Goal: Information Seeking & Learning: Compare options

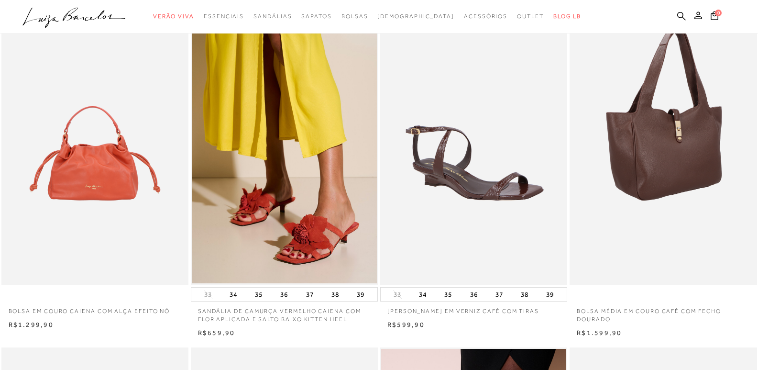
scroll to position [96, 0]
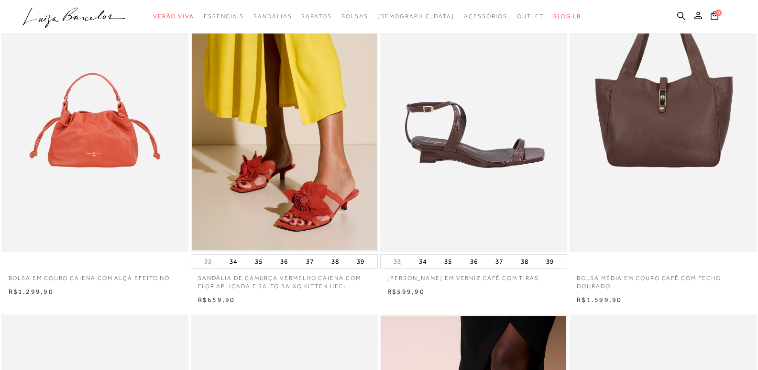
click at [500, 162] on img at bounding box center [474, 111] width 186 height 281
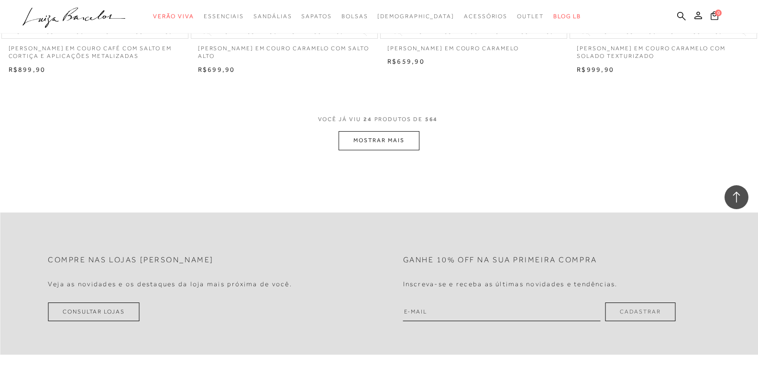
scroll to position [2051, 0]
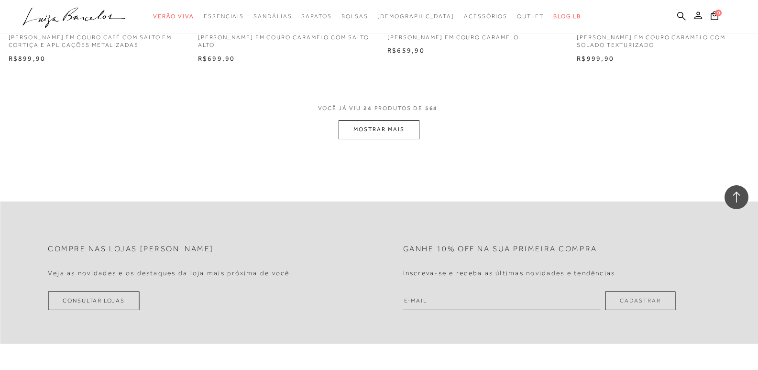
click at [395, 121] on button "MOSTRAR MAIS" at bounding box center [379, 129] width 80 height 19
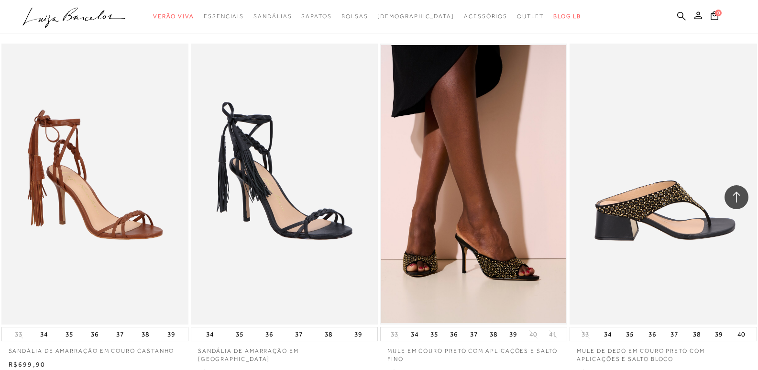
scroll to position [3868, 0]
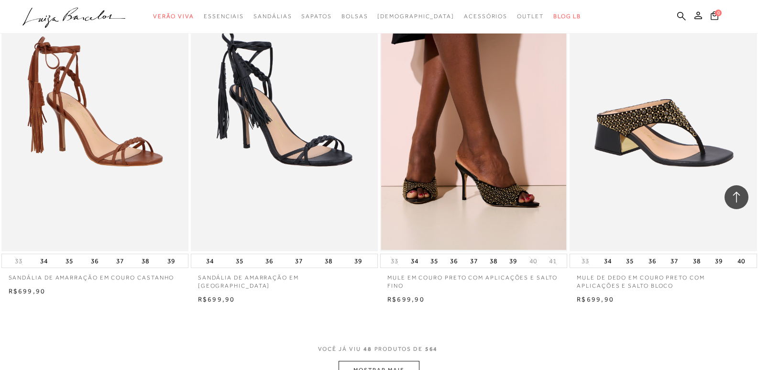
click at [395, 362] on button "MOSTRAR MAIS" at bounding box center [379, 370] width 80 height 19
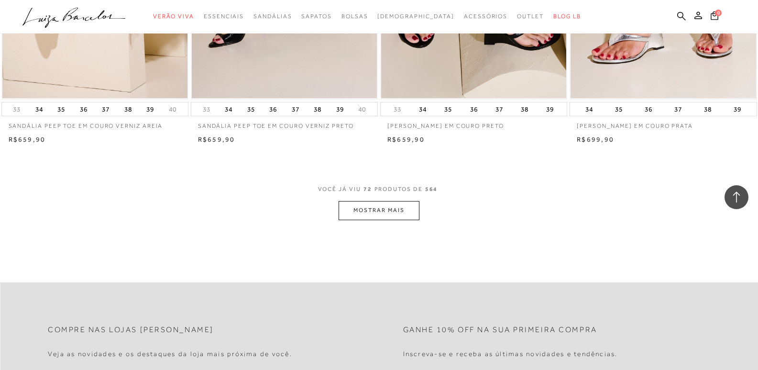
scroll to position [6163, 0]
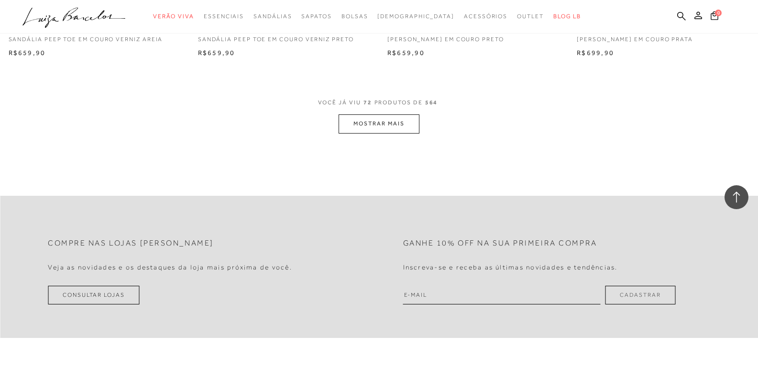
click at [406, 118] on button "MOSTRAR MAIS" at bounding box center [379, 123] width 80 height 19
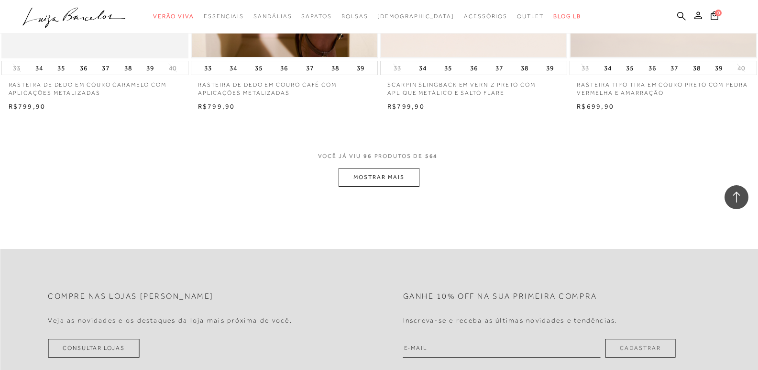
scroll to position [8220, 0]
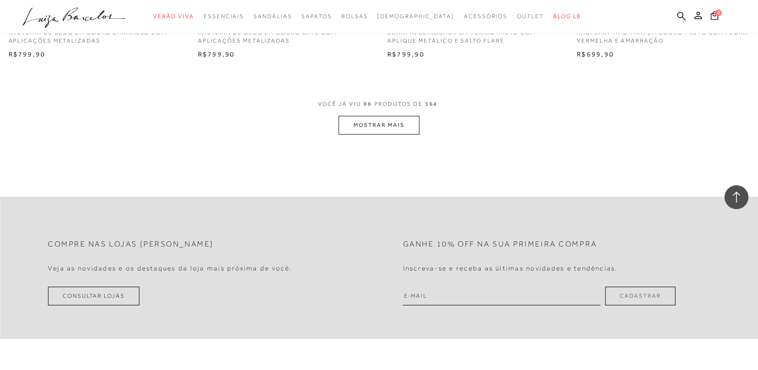
click at [373, 128] on button "MOSTRAR MAIS" at bounding box center [379, 125] width 80 height 19
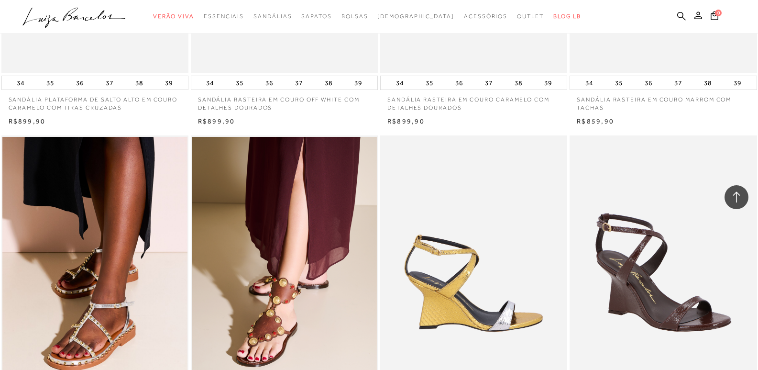
scroll to position [9989, 0]
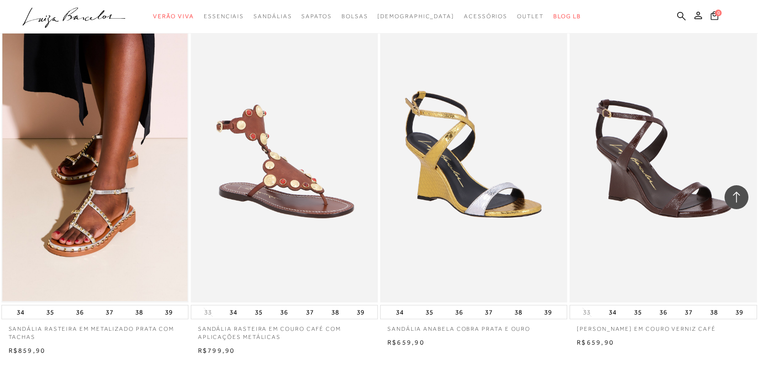
click at [356, 190] on img at bounding box center [285, 162] width 186 height 281
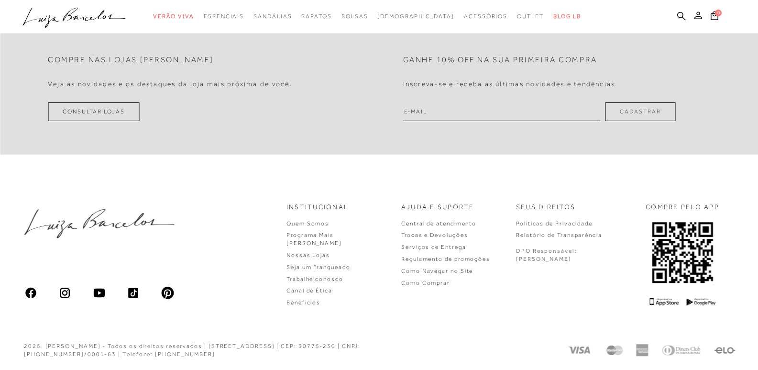
scroll to position [48, 0]
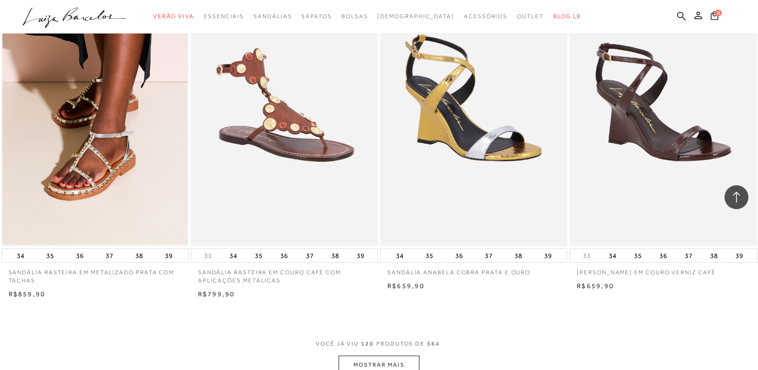
scroll to position [9989, 0]
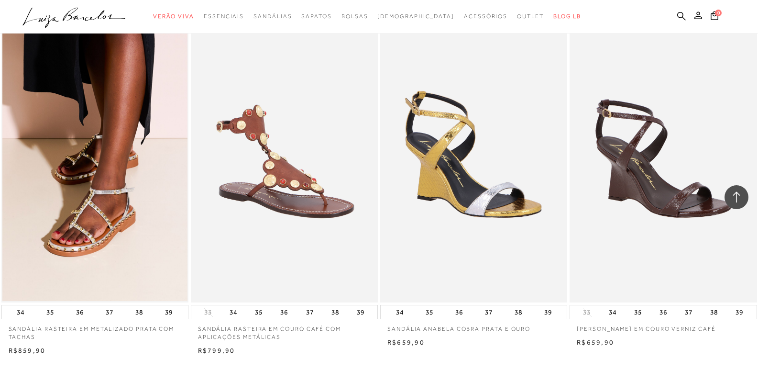
click at [303, 149] on img at bounding box center [285, 162] width 186 height 281
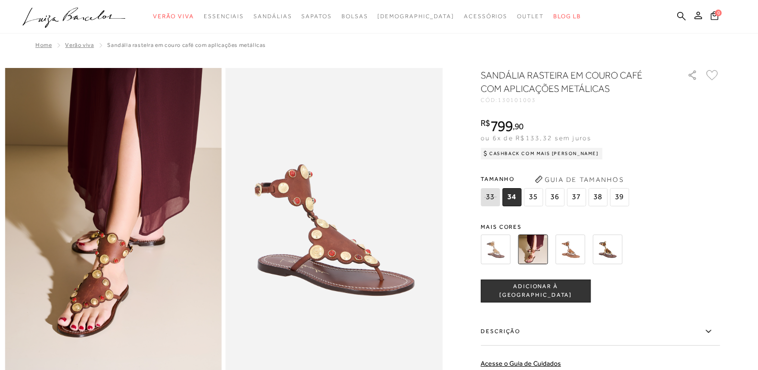
click at [499, 251] on img at bounding box center [496, 249] width 30 height 30
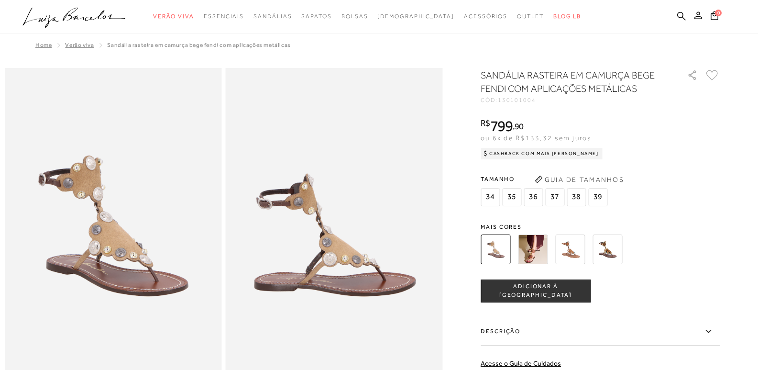
click at [616, 250] on img at bounding box center [607, 249] width 30 height 30
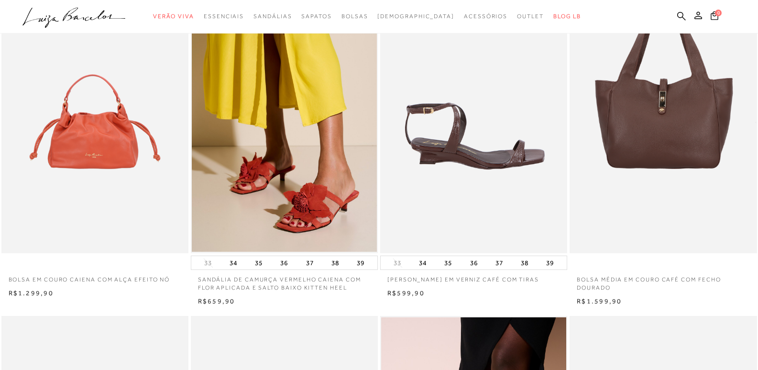
scroll to position [48, 0]
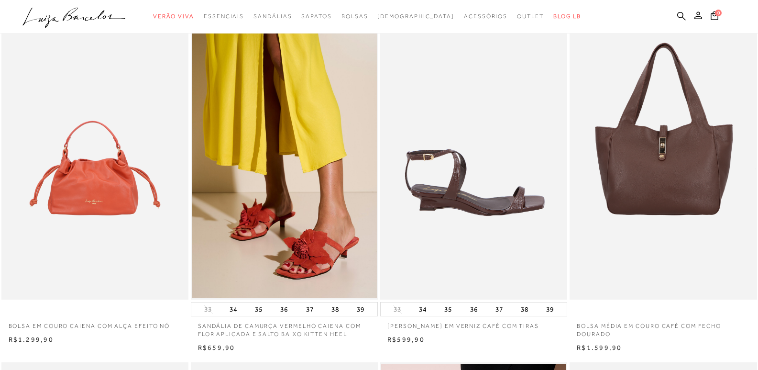
click at [465, 193] on img at bounding box center [474, 159] width 186 height 281
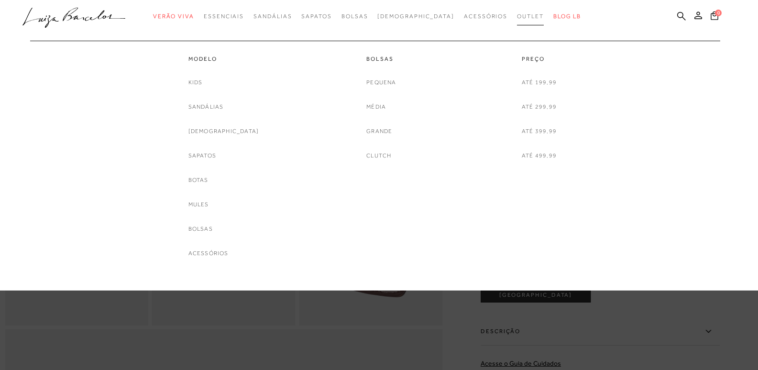
click at [517, 20] on link "Outlet" at bounding box center [530, 17] width 27 height 18
click at [517, 14] on span "Outlet" at bounding box center [530, 16] width 27 height 7
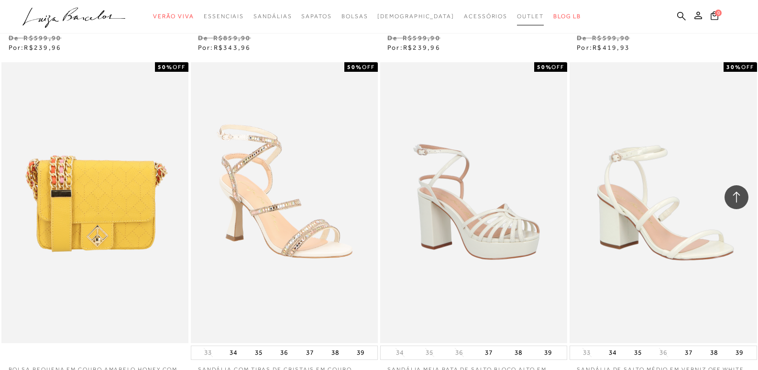
scroll to position [1961, 0]
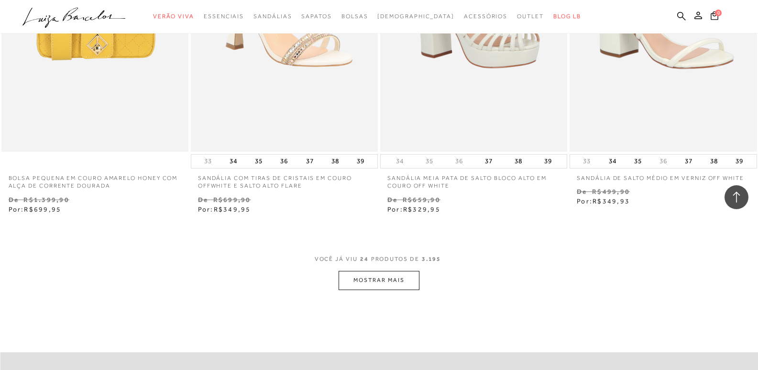
click at [394, 288] on button "MOSTRAR MAIS" at bounding box center [379, 280] width 80 height 19
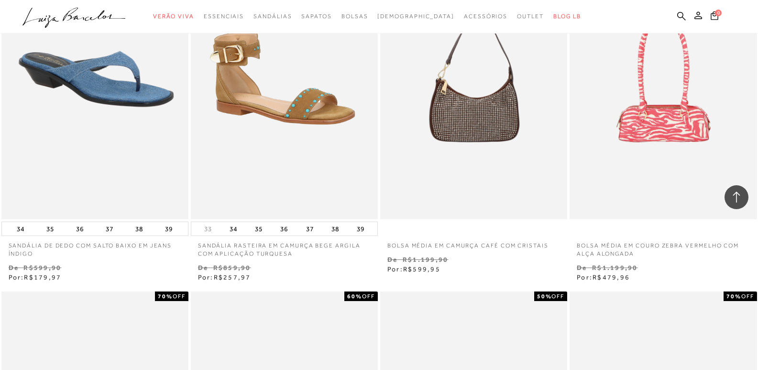
scroll to position [3347, 0]
